Goal: Task Accomplishment & Management: Use online tool/utility

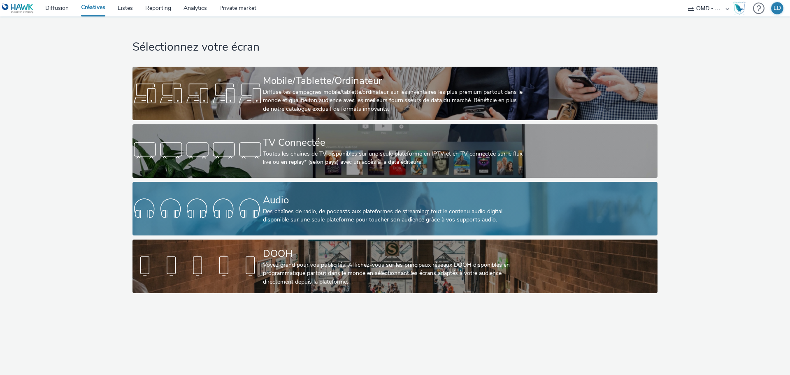
click at [350, 212] on div "Des chaînes de radio, de podcasts aux plateformes de streaming: tout le contenu…" at bounding box center [393, 216] width 261 height 17
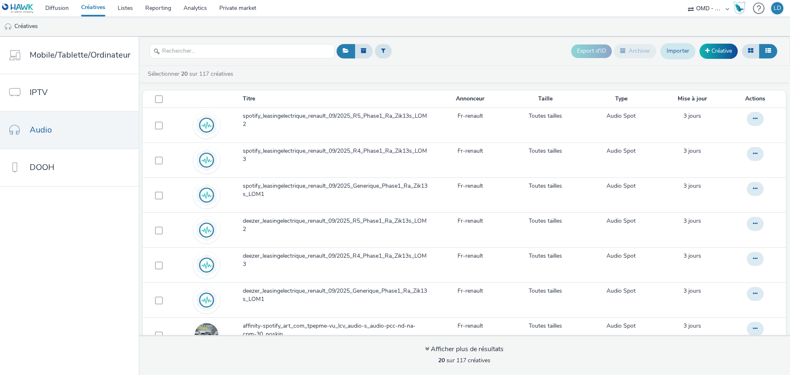
click at [683, 53] on link "Importer" at bounding box center [678, 51] width 35 height 16
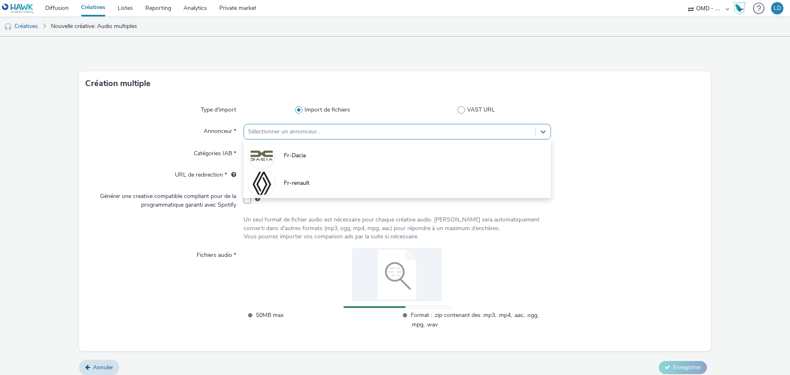
click at [279, 134] on div at bounding box center [389, 132] width 283 height 10
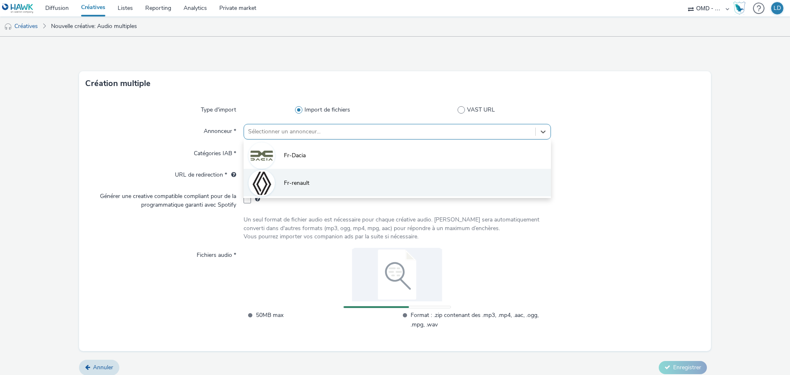
click at [284, 182] on span "Fr-renault" at bounding box center [297, 183] width 26 height 8
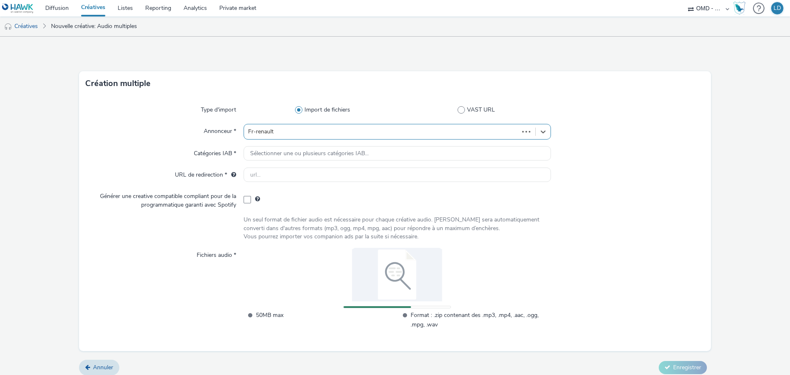
type input "[URL][DOMAIN_NAME]"
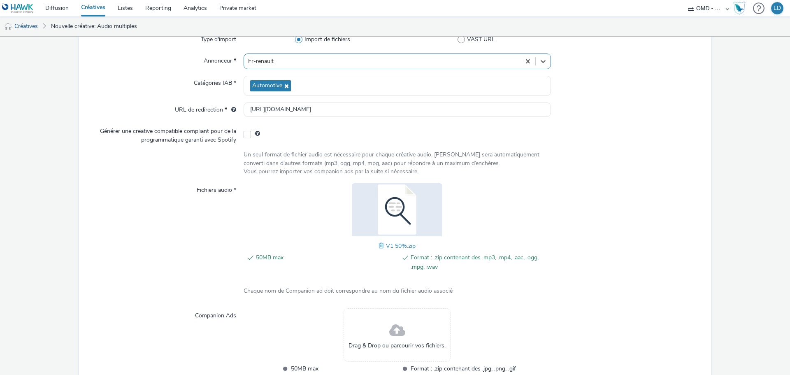
scroll to position [123, 0]
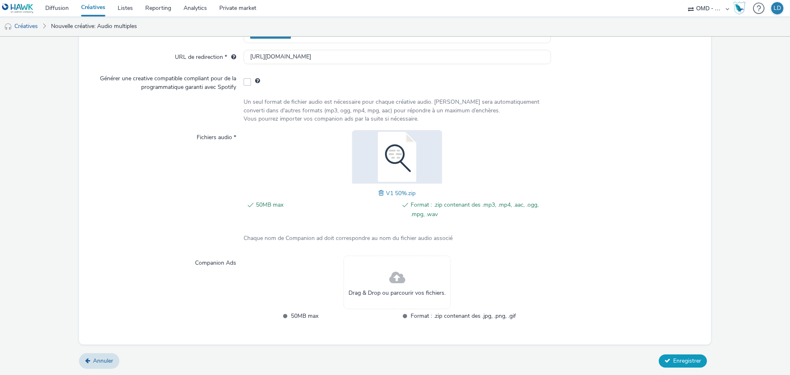
click at [685, 365] on button "Enregistrer" at bounding box center [683, 360] width 48 height 13
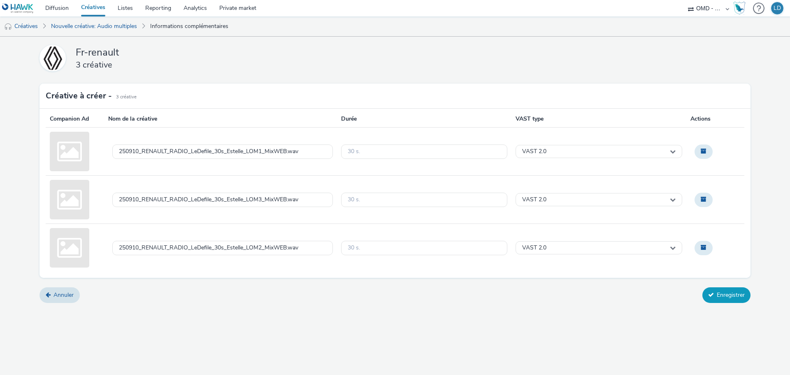
click at [713, 296] on icon at bounding box center [712, 295] width 6 height 6
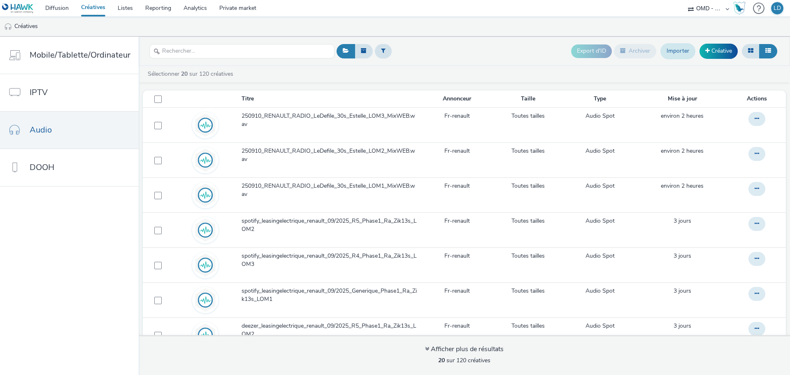
click at [685, 55] on link "Importer" at bounding box center [678, 51] width 35 height 16
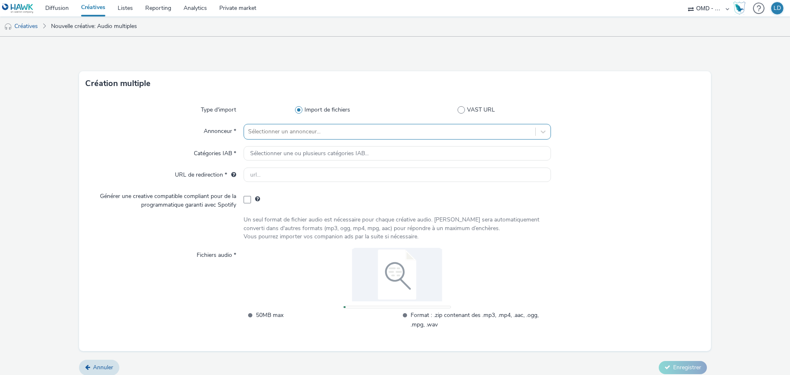
click at [263, 134] on div at bounding box center [389, 132] width 283 height 10
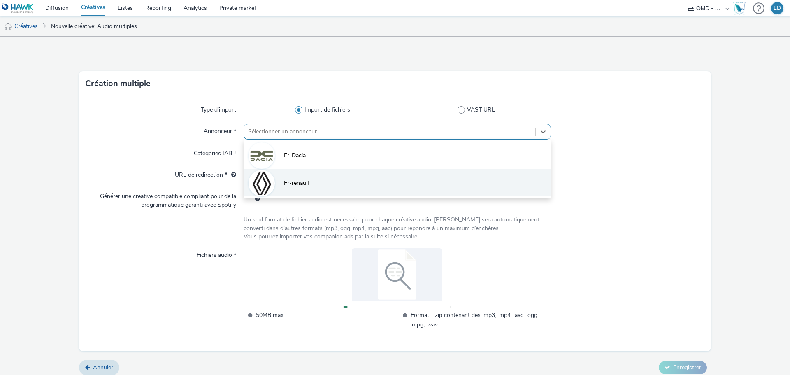
click at [280, 178] on li "Fr-renault" at bounding box center [398, 183] width 308 height 28
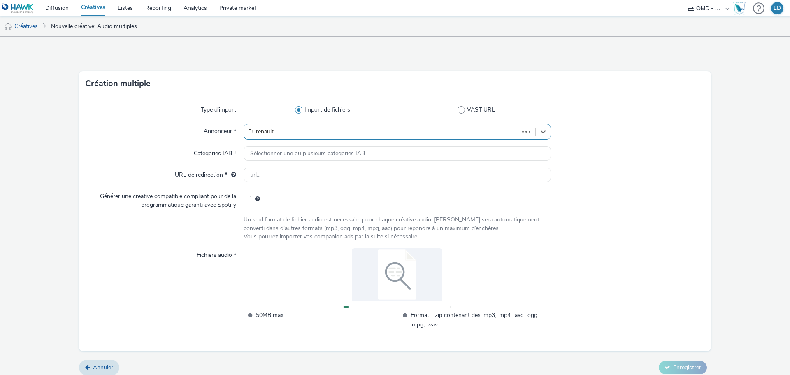
type input "[URL][DOMAIN_NAME]"
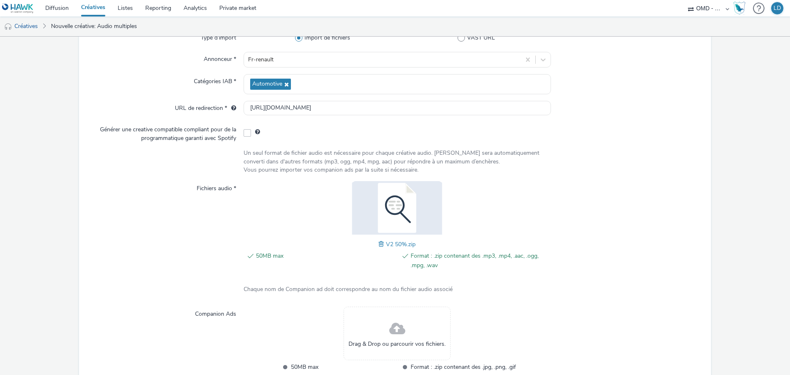
scroll to position [123, 0]
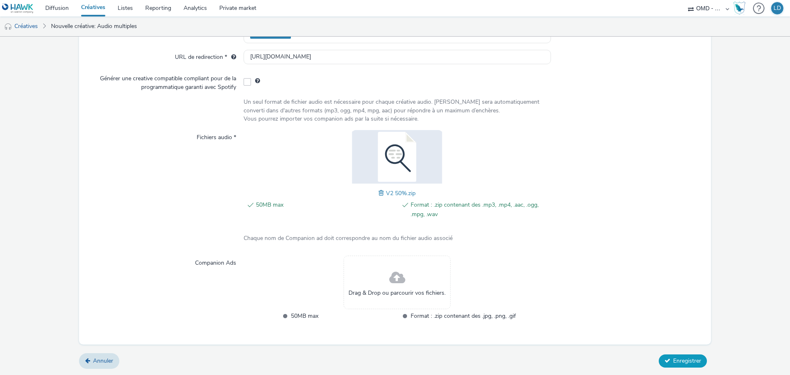
click at [665, 362] on icon at bounding box center [668, 361] width 6 height 6
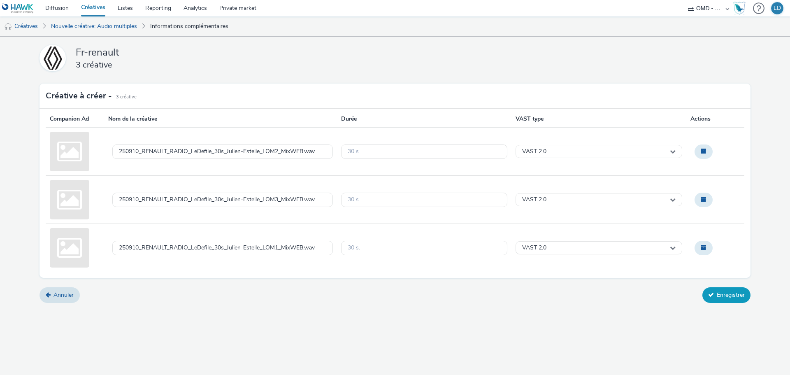
click at [731, 290] on button "Enregistrer" at bounding box center [727, 295] width 48 height 16
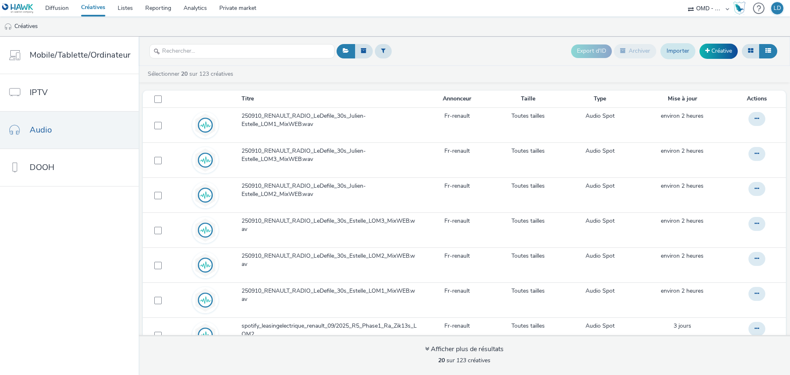
click at [683, 51] on link "Importer" at bounding box center [678, 51] width 35 height 16
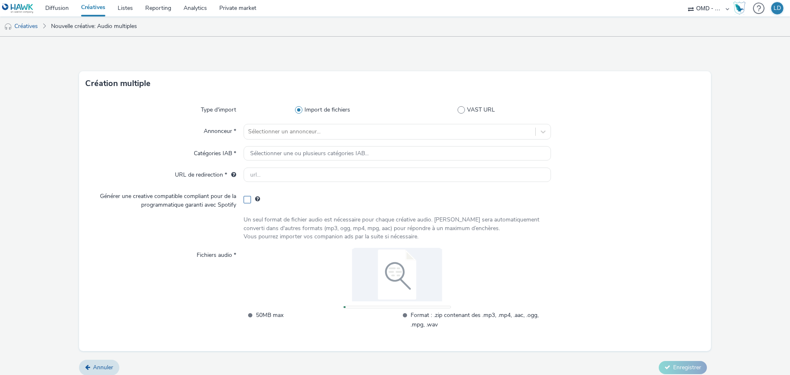
click at [247, 201] on span at bounding box center [247, 199] width 7 height 7
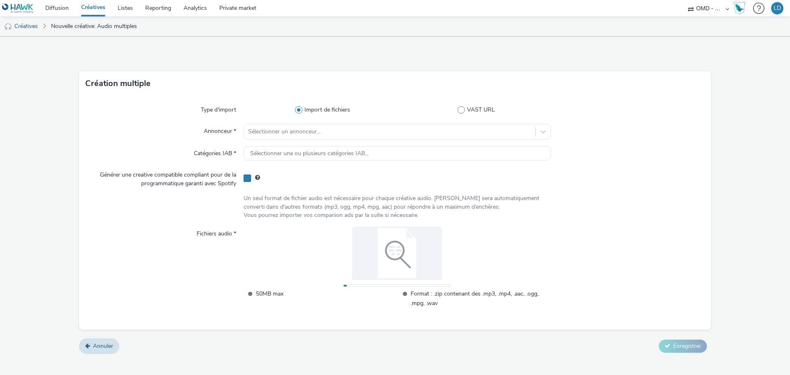
checkbox input "true"
click at [267, 124] on div "Sélectionner un annonceur..." at bounding box center [398, 132] width 308 height 16
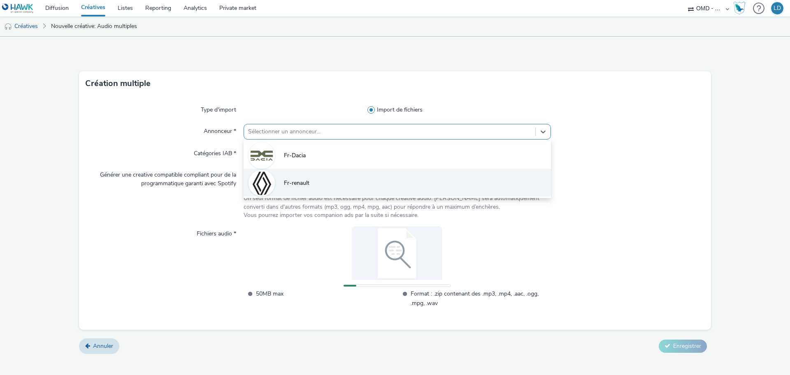
click at [291, 178] on li "Fr-renault" at bounding box center [398, 183] width 308 height 28
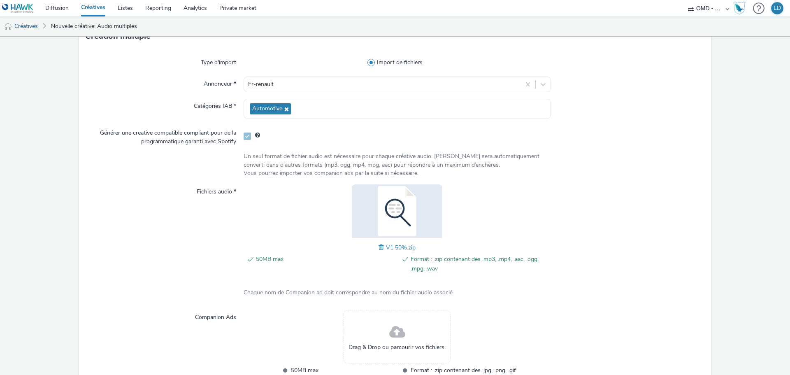
scroll to position [102, 0]
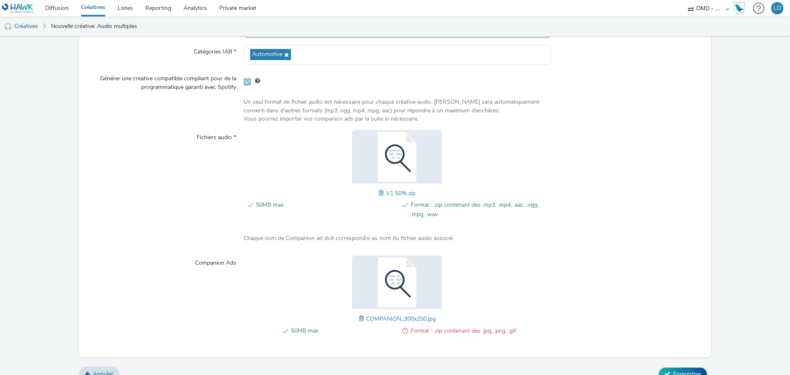
click at [359, 319] on span at bounding box center [362, 318] width 7 height 9
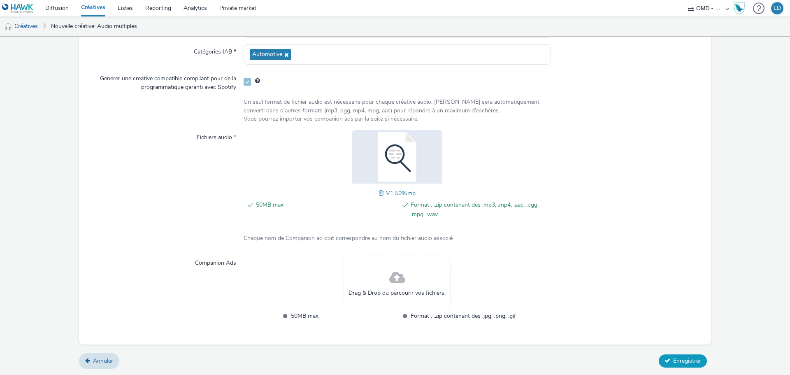
click at [674, 365] on button "Enregistrer" at bounding box center [683, 360] width 48 height 13
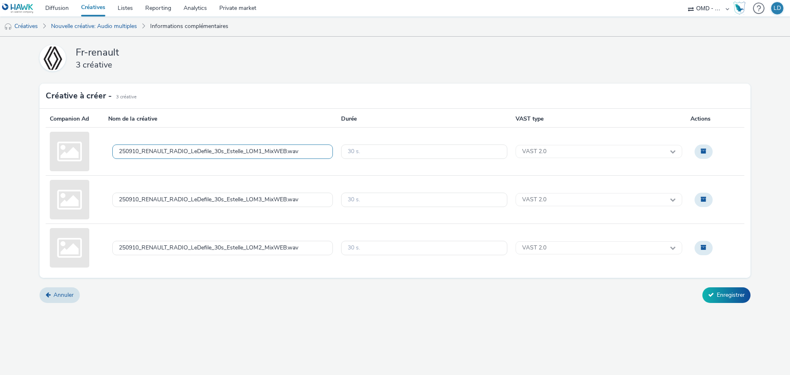
click at [121, 149] on div "250910_RENAULT_RADIO_LeDefile_30s_Estelle_LOM1_MixWEB.wav" at bounding box center [209, 151] width 180 height 7
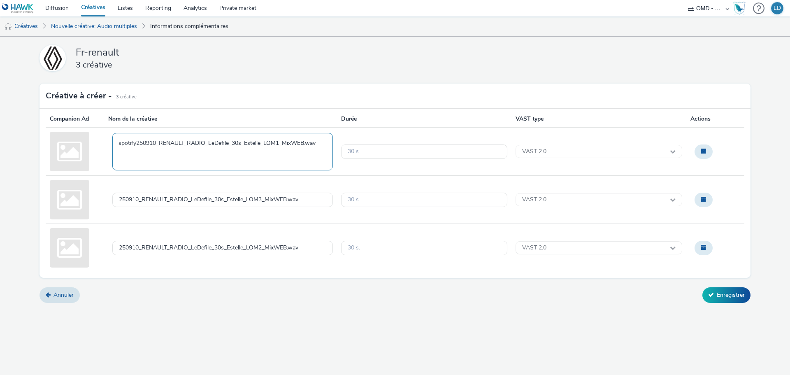
type textarea "spotify_250910_RENAULT_RADIO_LeDefile_30s_Estelle_LOM1_MixWEB.wav"
drag, startPoint x: 138, startPoint y: 146, endPoint x: 94, endPoint y: 145, distance: 44.1
click at [0, 0] on div "spotify_250910_RENAULT_RADIO_LeDefile_30s_Estelle_LOM1_MixWEB.wav 30 s. VAST 2.0" at bounding box center [0, 0] width 0 height 0
click at [117, 199] on div "250910_RENAULT_RADIO_LeDefile_30s_Estelle_LOM3_MixWEB.wav" at bounding box center [222, 200] width 221 height 14
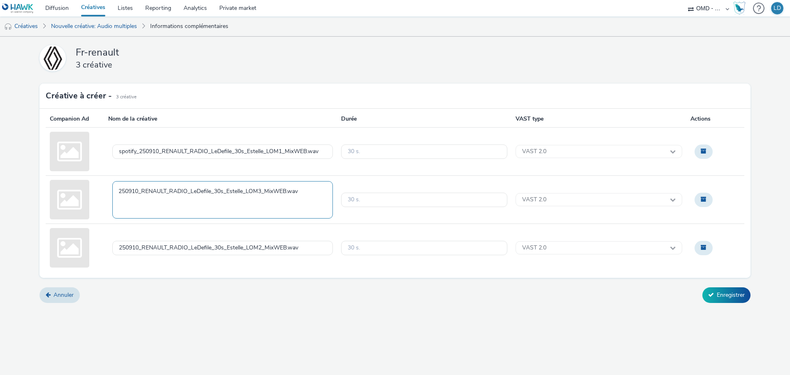
type textarea "spotify_250910_RENAULT_RADIO_LeDefile_30s_Estelle_LOM3_MixWEB.wav"
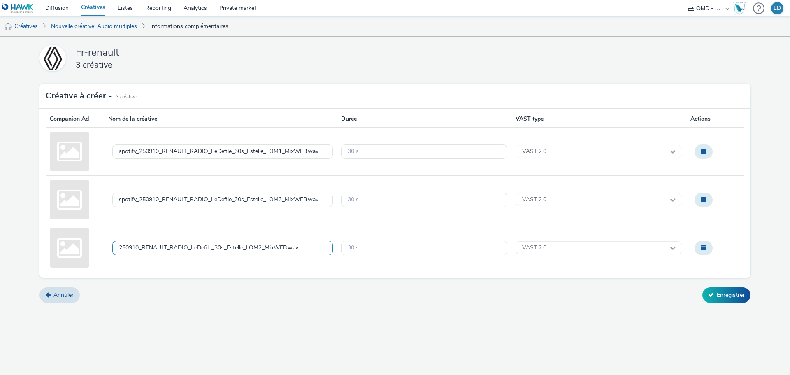
click at [121, 249] on div "250910_RENAULT_RADIO_LeDefile_30s_Estelle_LOM2_MixWEB.wav" at bounding box center [209, 248] width 180 height 7
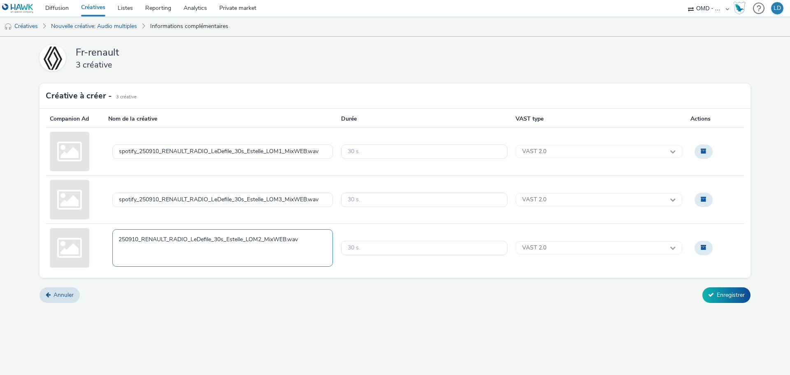
type textarea "spotify_250910_RENAULT_RADIO_LeDefile_30s_Estelle_LOM2_MixWEB.wav"
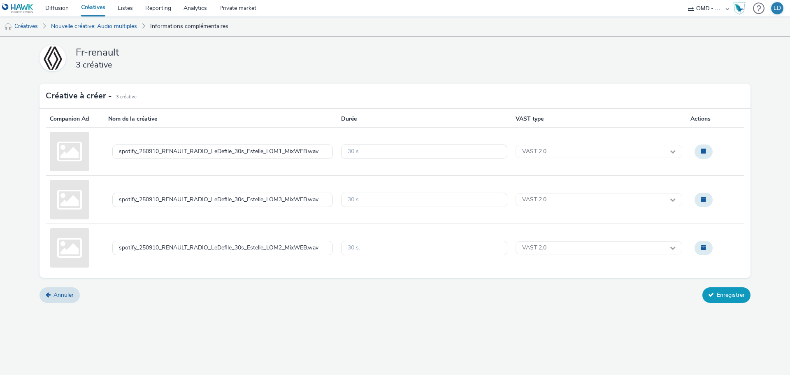
click at [741, 296] on button "Enregistrer" at bounding box center [727, 295] width 48 height 16
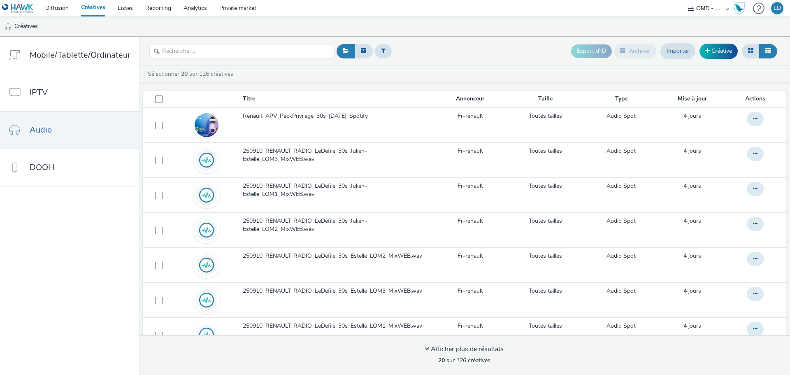
click at [491, 58] on div "Export d'ID Archiver Importer Créative" at bounding box center [557, 51] width 445 height 20
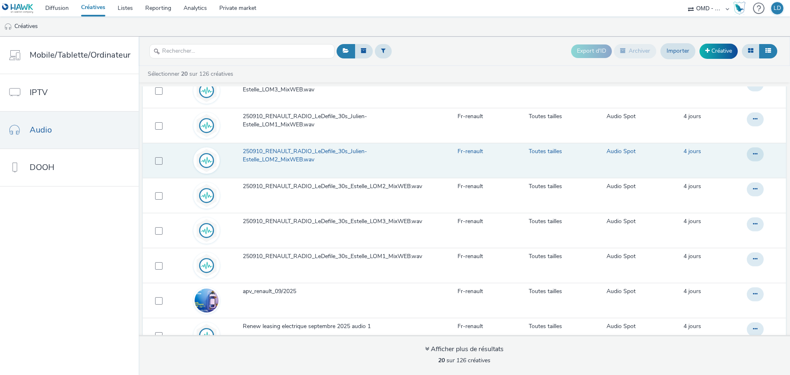
scroll to position [124, 0]
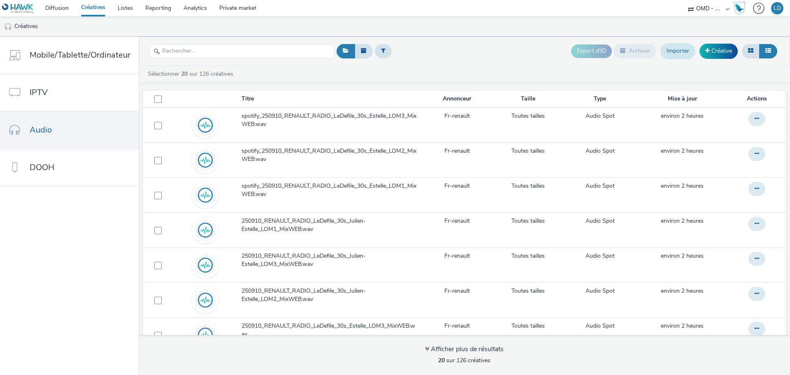
click at [676, 50] on link "Importer" at bounding box center [678, 51] width 35 height 16
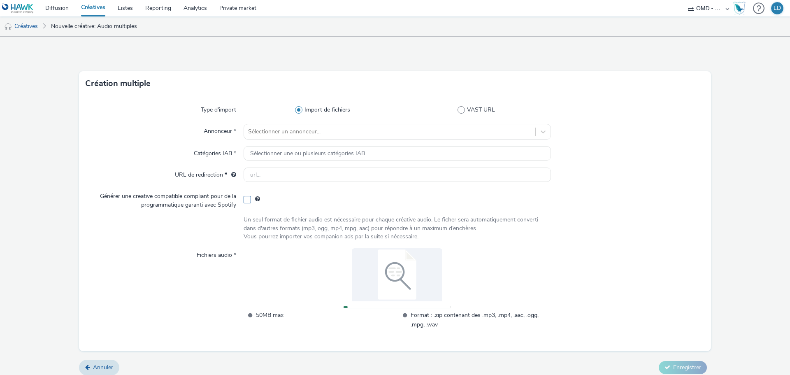
click at [244, 199] on span at bounding box center [247, 199] width 7 height 7
checkbox input "true"
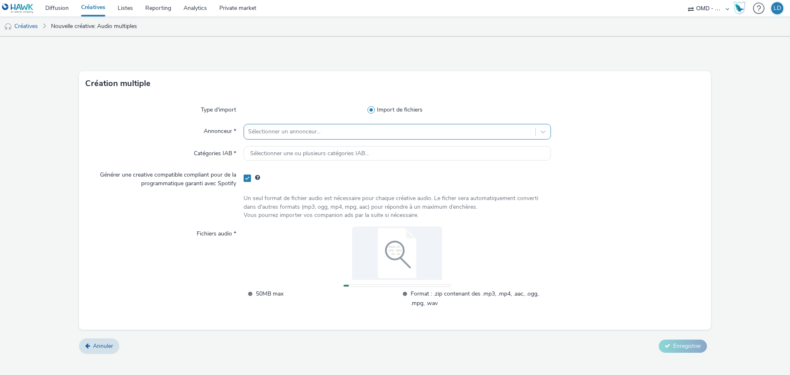
click at [256, 140] on div "Sélectionner un annonceur..." at bounding box center [398, 132] width 308 height 16
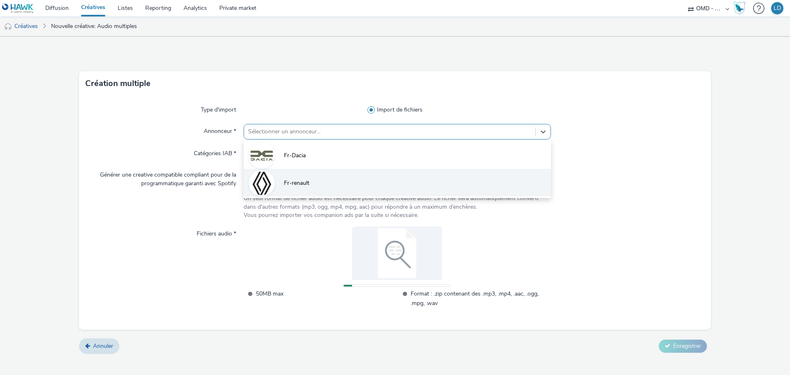
click at [300, 189] on li "Fr-renault" at bounding box center [398, 183] width 308 height 28
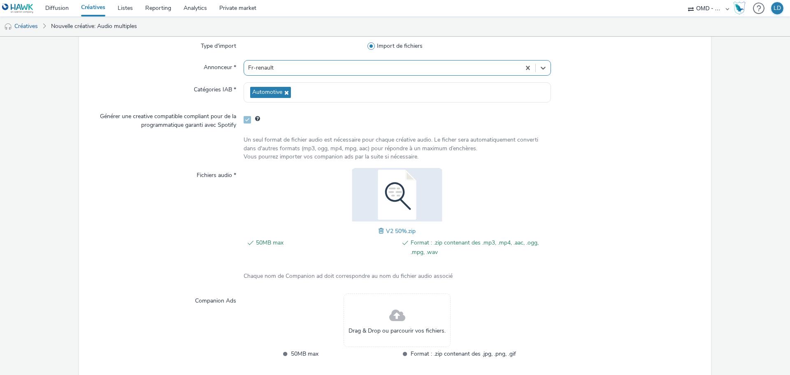
scroll to position [102, 0]
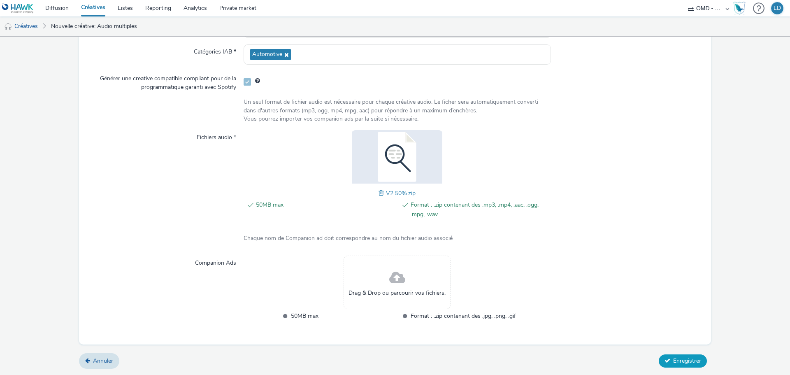
click at [684, 356] on button "Enregistrer" at bounding box center [683, 360] width 48 height 13
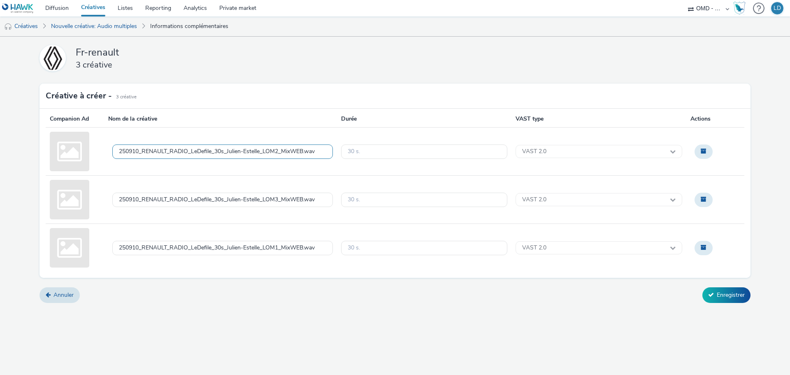
click at [117, 152] on div "250910_RENAULT_RADIO_LeDefile_30s_Julien-Estelle_LOM2_MixWEB.wav" at bounding box center [222, 152] width 221 height 14
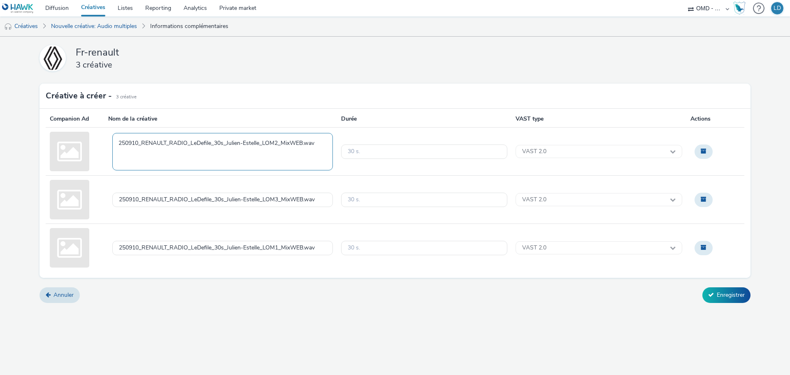
type textarea "spotify_250910_RENAULT_RADIO_LeDefile_30s_Julien-Estelle_LOM2_MixWEB.wav"
click at [114, 198] on div "250910_RENAULT_RADIO_LeDefile_30s_Julien-Estelle_LOM3_MixWEB.wav" at bounding box center [222, 200] width 221 height 14
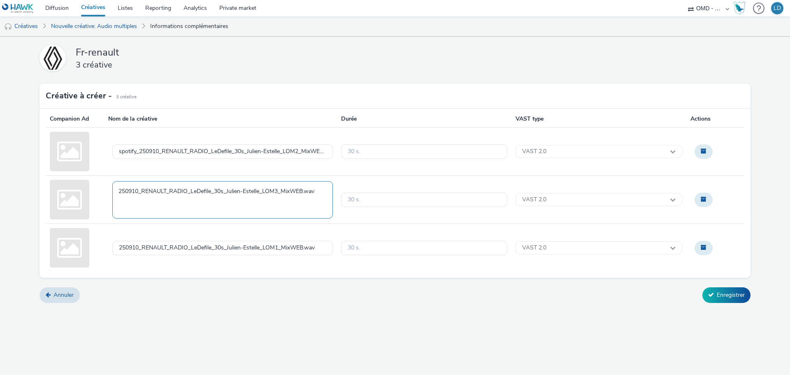
type textarea "spotify_250910_RENAULT_RADIO_LeDefile_30s_Julien-Estelle_LOM3_MixWEB.wav"
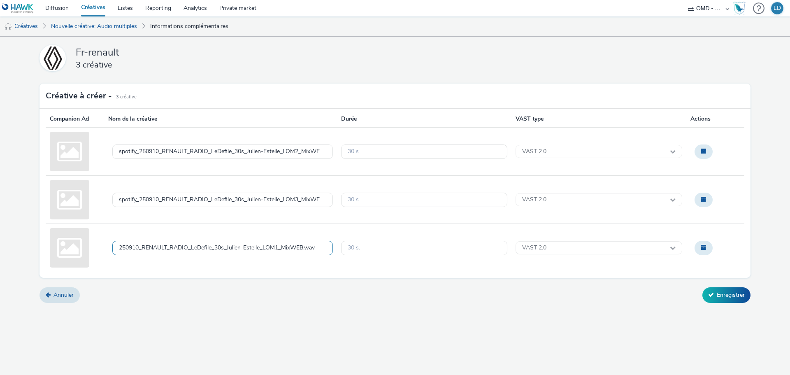
click at [118, 249] on div "250910_RENAULT_RADIO_LeDefile_30s_Julien-Estelle_LOM1_MixWEB.wav" at bounding box center [222, 248] width 221 height 14
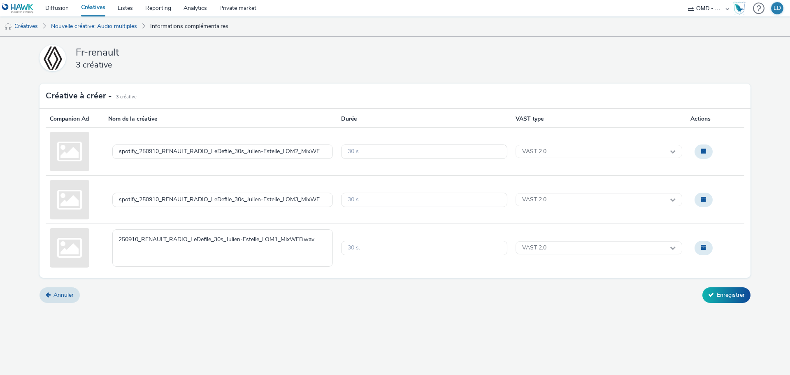
type textarea "spotify_250910_RENAULT_RADIO_LeDefile_30s_Julien-Estelle_LOM1_MixWEB.wav"
click at [733, 298] on button "Enregistrer" at bounding box center [727, 295] width 48 height 16
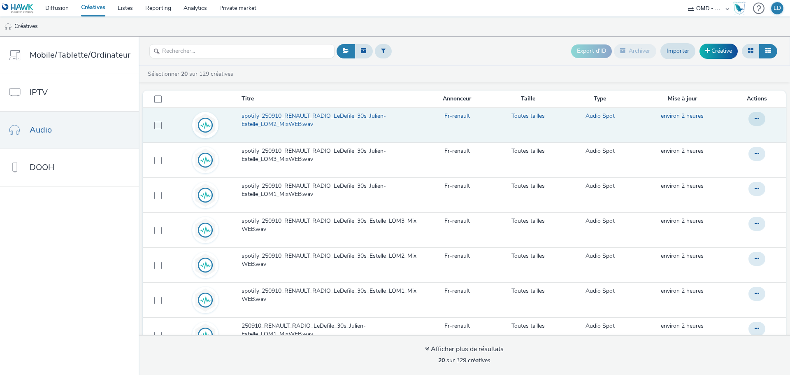
click at [340, 119] on span "spotify_250910_RENAULT_RADIO_LeDefile_30s_Julien-Estelle_LOM2_MixWEB.wav" at bounding box center [331, 120] width 179 height 17
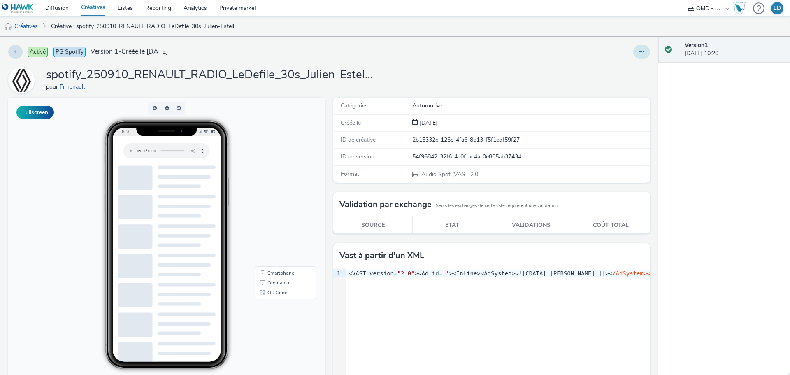
click at [634, 54] on button at bounding box center [642, 52] width 17 height 14
click at [600, 71] on link "Modifier" at bounding box center [620, 68] width 62 height 16
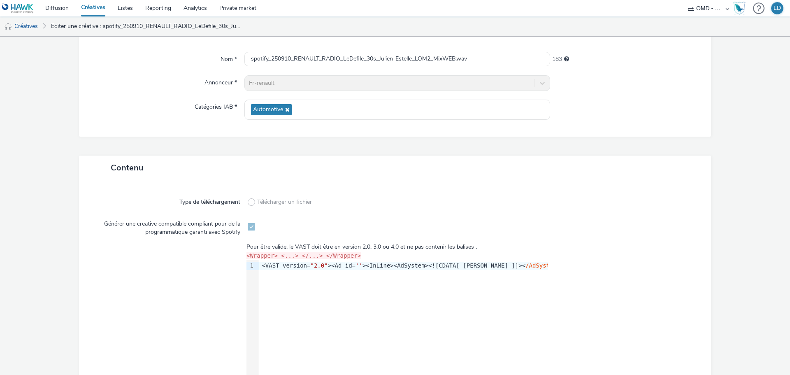
scroll to position [161, 0]
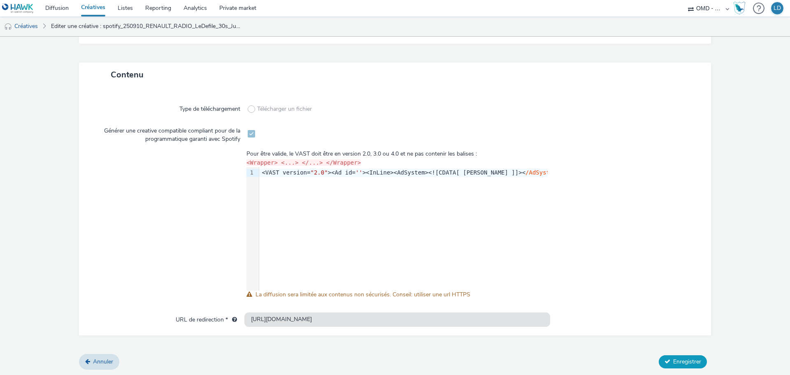
click at [690, 364] on span "Enregistrer" at bounding box center [688, 362] width 28 height 8
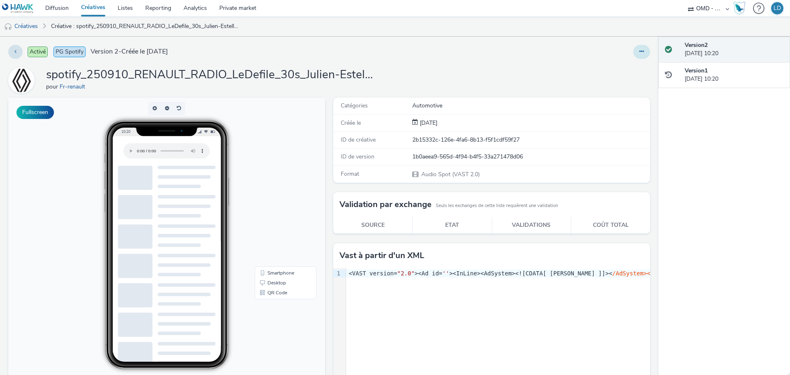
click at [634, 51] on button at bounding box center [642, 52] width 17 height 14
click at [603, 68] on link "Modifier" at bounding box center [620, 68] width 62 height 16
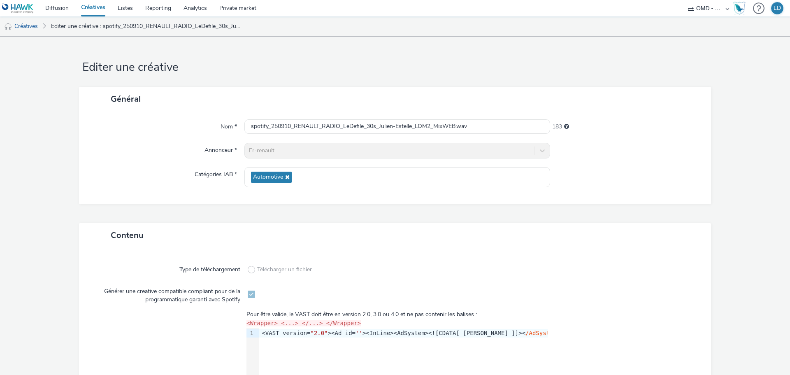
scroll to position [124, 0]
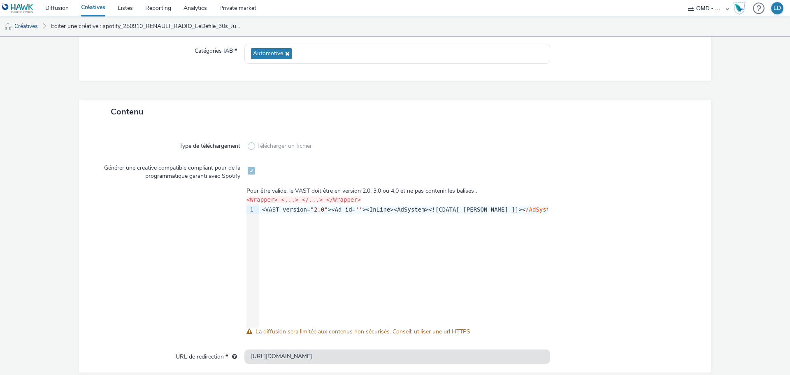
click at [249, 142] on span at bounding box center [251, 145] width 7 height 7
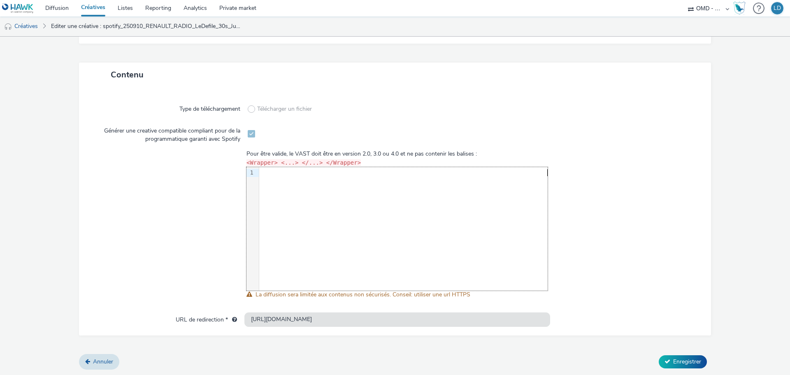
scroll to position [0, 0]
click at [96, 361] on span "Annuler" at bounding box center [103, 362] width 20 height 8
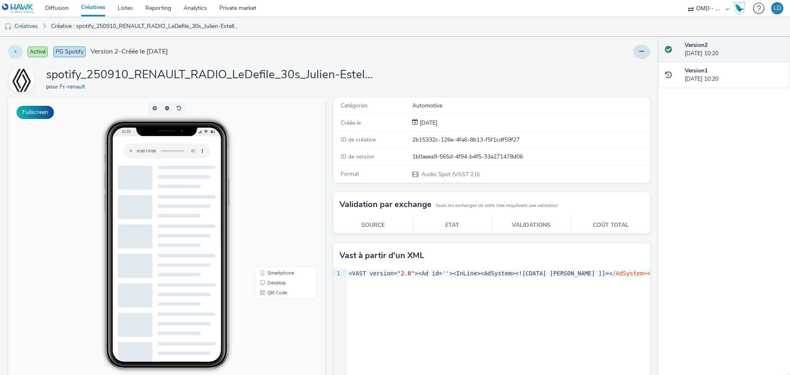
click at [15, 51] on icon at bounding box center [15, 52] width 2 height 6
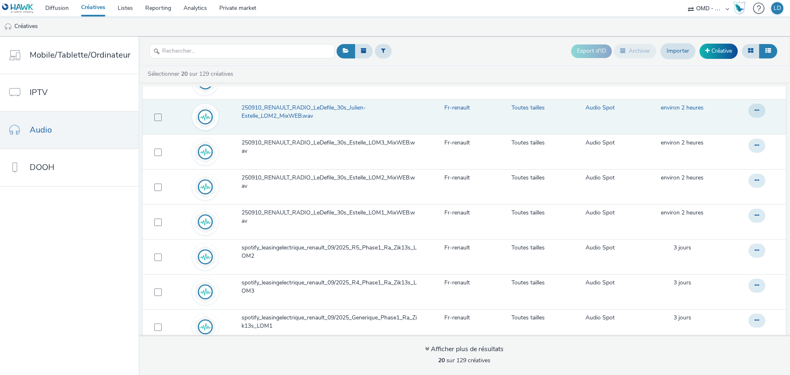
scroll to position [329, 0]
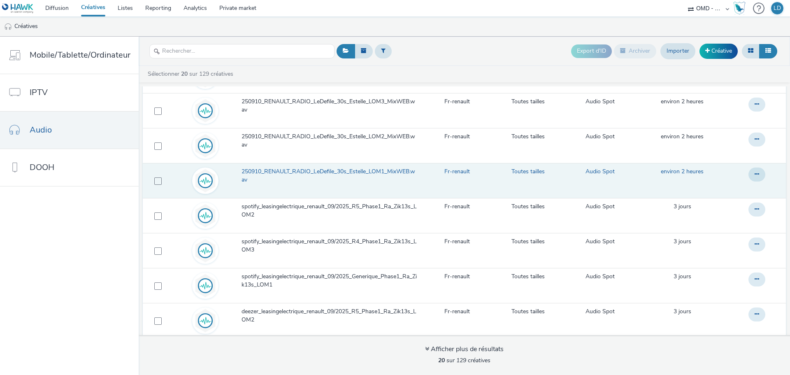
click at [288, 175] on span "250910_RENAULT_RADIO_LeDefile_30s_Estelle_LOM1_MixWEB.wav" at bounding box center [331, 176] width 179 height 17
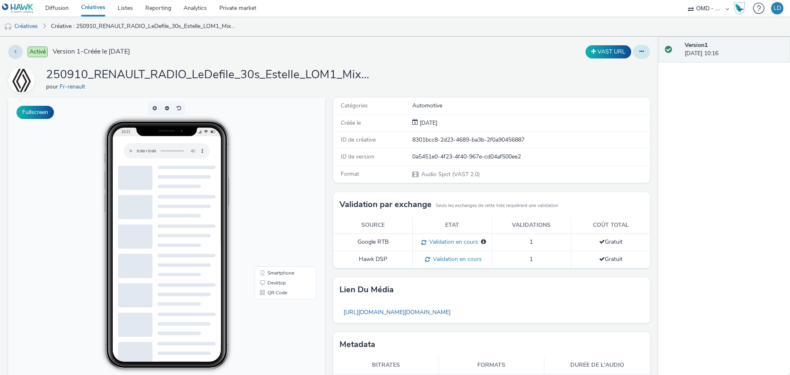
click at [641, 50] on button at bounding box center [642, 52] width 17 height 14
click at [623, 62] on link "Modifier" at bounding box center [620, 68] width 62 height 16
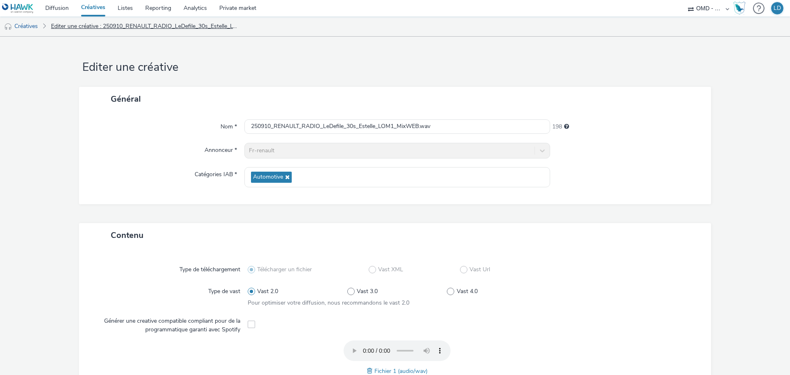
click at [141, 25] on link "Editer une créative : 250910_RENAULT_RADIO_LeDefile_30s_Estelle_LOM1_MixWEB.wav" at bounding box center [146, 26] width 198 height 20
click at [31, 32] on link "Créatives" at bounding box center [21, 26] width 42 height 20
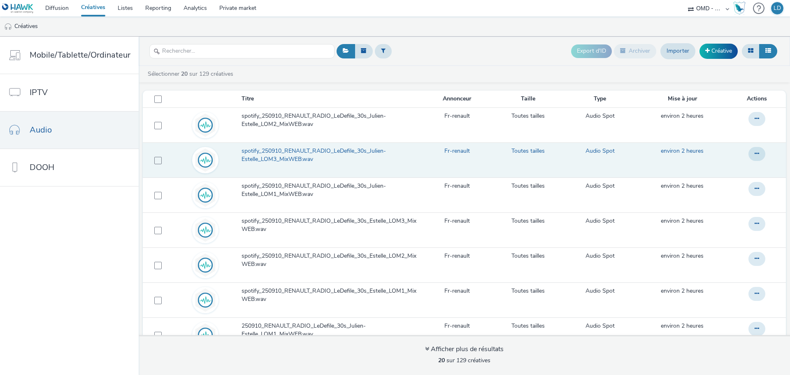
click at [160, 159] on td at bounding box center [156, 159] width 27 height 35
click at [755, 153] on icon at bounding box center [757, 154] width 5 height 6
click at [734, 166] on link "Modifier" at bounding box center [735, 170] width 62 height 16
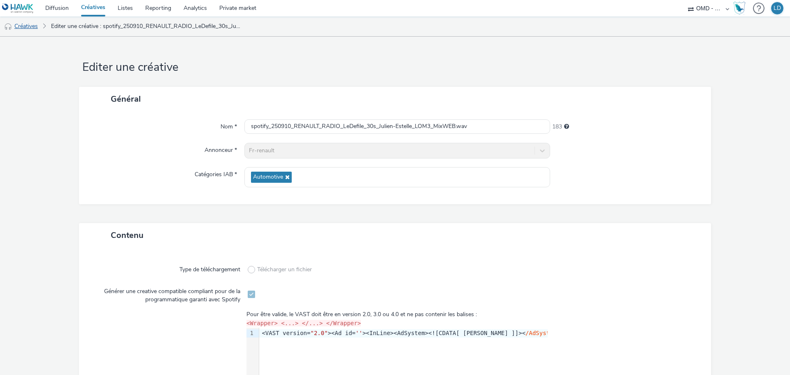
click at [40, 28] on link "Créatives" at bounding box center [21, 26] width 42 height 20
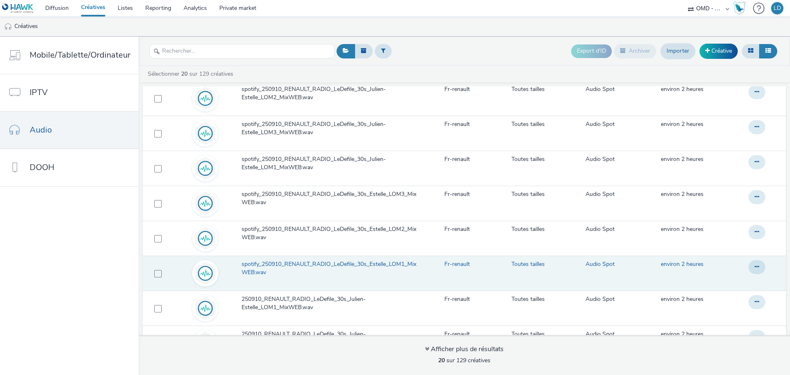
scroll to position [41, 0]
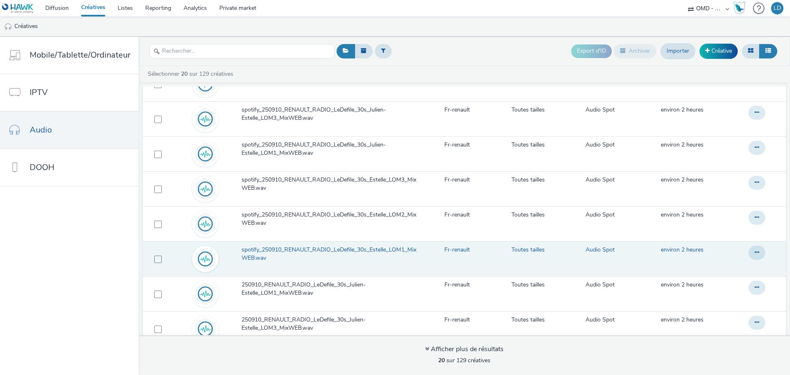
click at [298, 247] on span "spotify_250910_RENAULT_RADIO_LeDefile_30s_Estelle_LOM1_MixWEB.wav" at bounding box center [331, 254] width 179 height 17
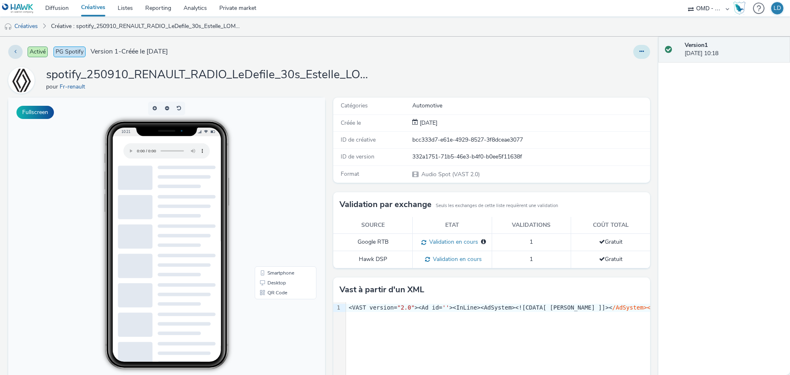
click at [637, 54] on button at bounding box center [642, 52] width 17 height 14
click at [612, 81] on link "Dupliquer" at bounding box center [620, 85] width 62 height 16
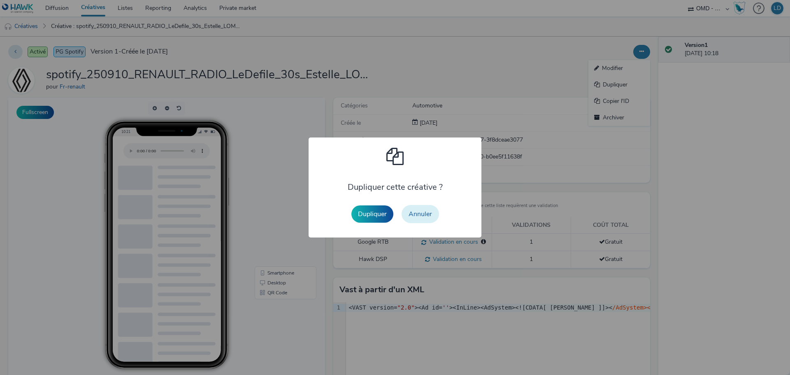
click at [417, 214] on button "Annuler" at bounding box center [420, 214] width 37 height 18
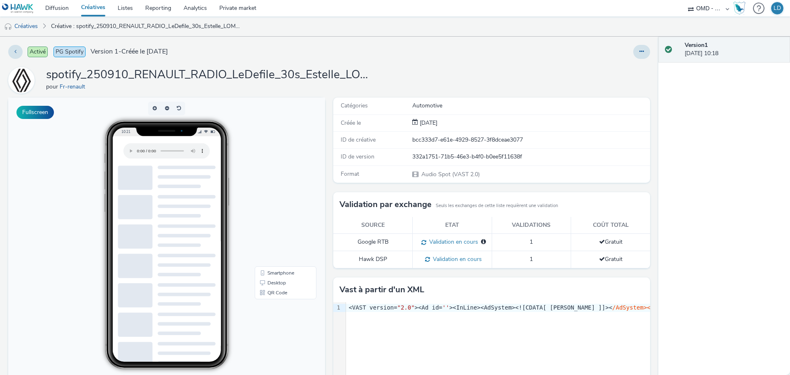
click at [644, 48] on div at bounding box center [642, 52] width 17 height 14
click at [634, 58] on div at bounding box center [642, 52] width 17 height 14
click at [640, 54] on icon at bounding box center [642, 52] width 5 height 6
click at [610, 73] on link "Modifier" at bounding box center [620, 68] width 62 height 16
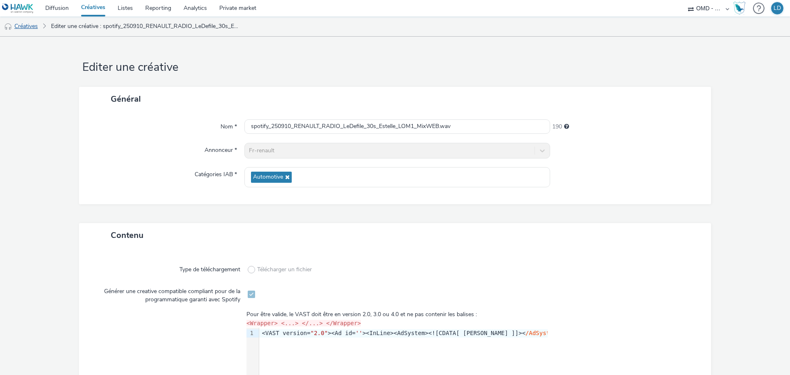
click at [17, 26] on link "Créatives" at bounding box center [21, 26] width 42 height 20
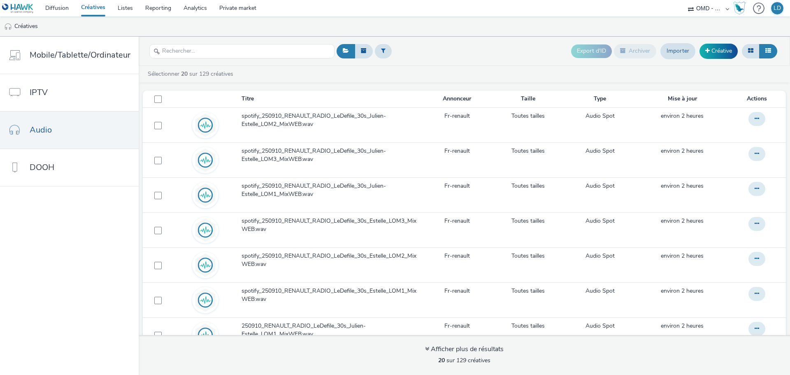
click at [441, 56] on div "Export d'ID Archiver Importer Créative" at bounding box center [557, 51] width 445 height 20
click at [425, 29] on ul "Créatives" at bounding box center [395, 26] width 790 height 20
click at [184, 29] on ul "Créatives" at bounding box center [395, 26] width 790 height 20
